Goal: Information Seeking & Learning: Learn about a topic

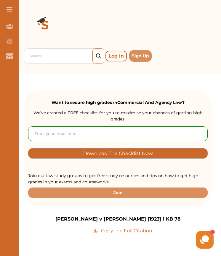
click at [150, 43] on div at bounding box center [118, 26] width 188 height 43
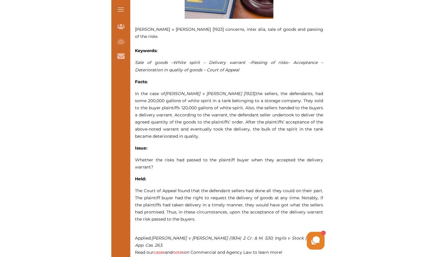
scroll to position [316, 0]
